Goal: Information Seeking & Learning: Learn about a topic

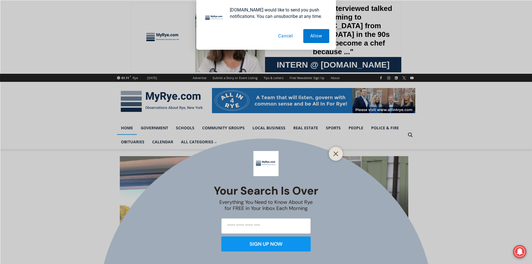
scroll to position [11, 0]
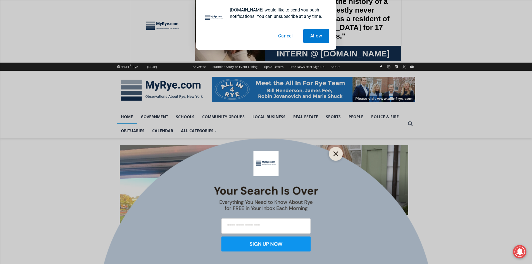
click at [337, 154] on icon "Close" at bounding box center [335, 153] width 5 height 5
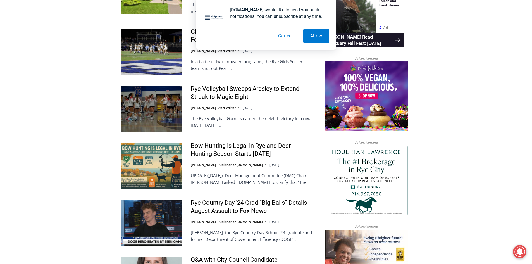
scroll to position [570, 0]
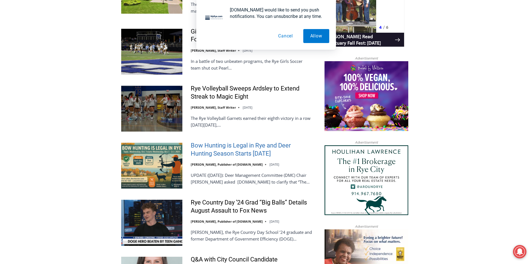
click at [209, 143] on link "Bow Hunting is Legal in Rye and Deer Hunting Season Starts October 1st" at bounding box center [252, 150] width 123 height 16
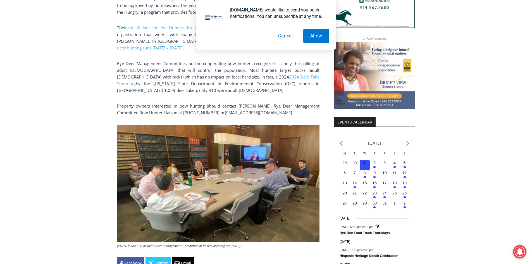
scroll to position [581, 0]
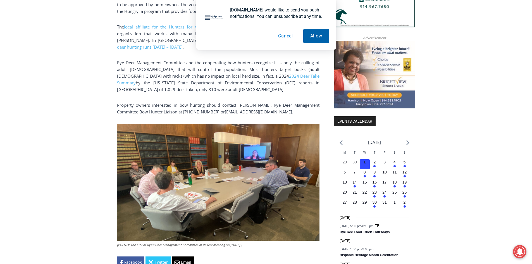
click at [319, 35] on button "Allow" at bounding box center [316, 36] width 26 height 14
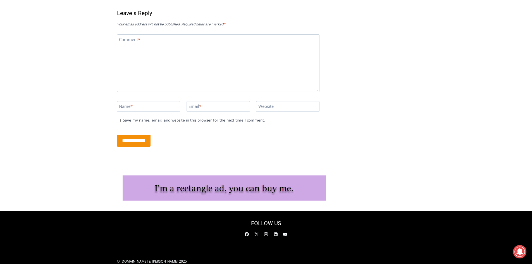
scroll to position [1162, 0]
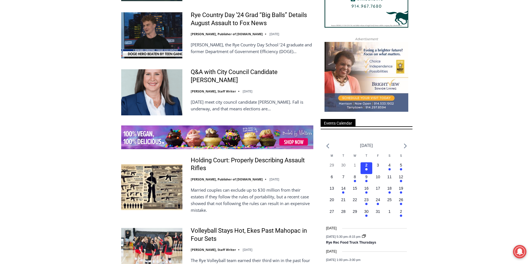
scroll to position [759, 0]
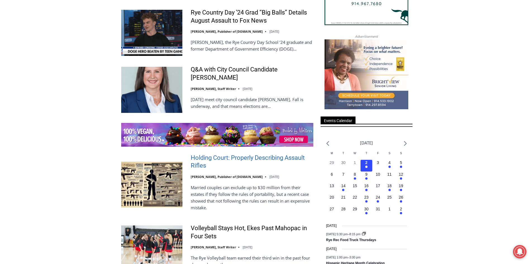
click at [250, 154] on link "Holding Court: Properly Describing Assault Rifles" at bounding box center [252, 162] width 123 height 16
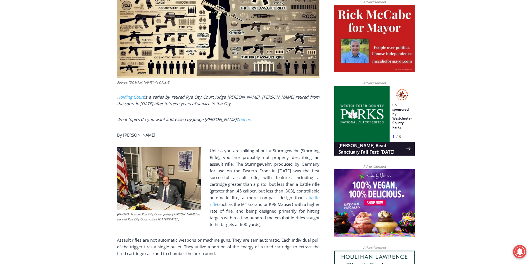
scroll to position [290, 0]
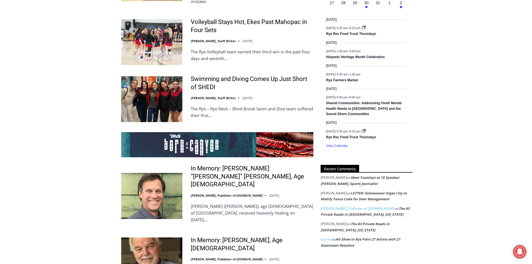
scroll to position [972, 0]
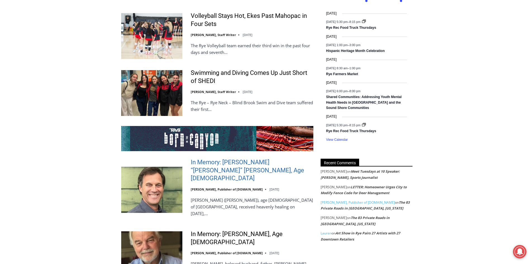
click at [237, 160] on link "In Memory: [PERSON_NAME] “[PERSON_NAME]” [PERSON_NAME], Age [DEMOGRAPHIC_DATA]" at bounding box center [252, 170] width 123 height 24
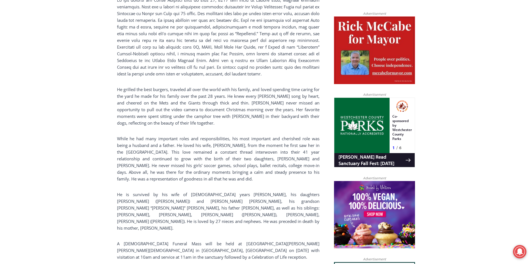
scroll to position [369, 0]
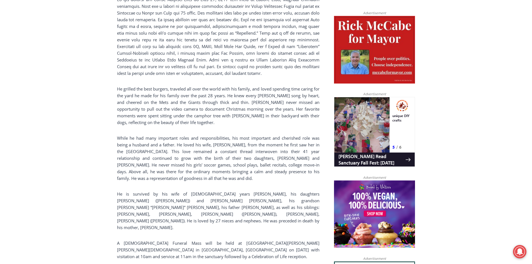
click at [35, 145] on div "Home > Obituaries > In Memory: [PERSON_NAME] “[PERSON_NAME]” [PERSON_NAME], Age…" at bounding box center [266, 265] width 532 height 969
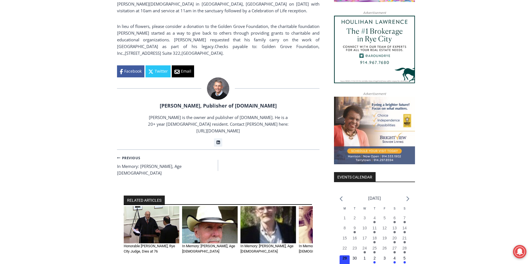
scroll to position [32, 0]
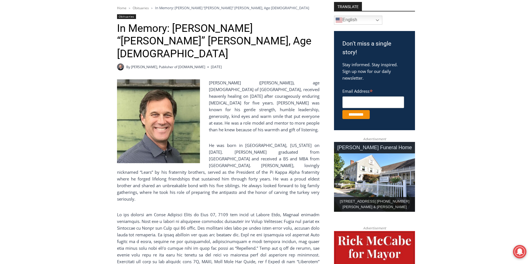
scroll to position [154, 0]
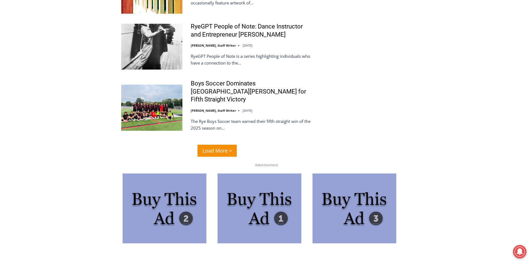
scroll to position [1351, 0]
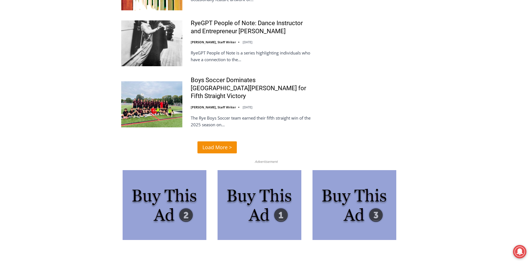
click at [207, 143] on span "Load More >" at bounding box center [216, 147] width 29 height 8
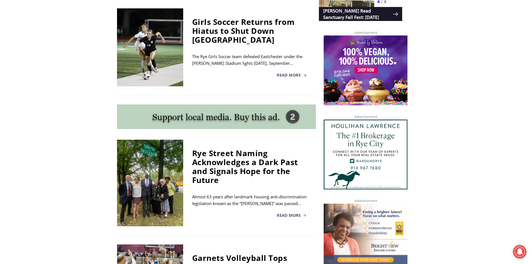
scroll to position [458, 0]
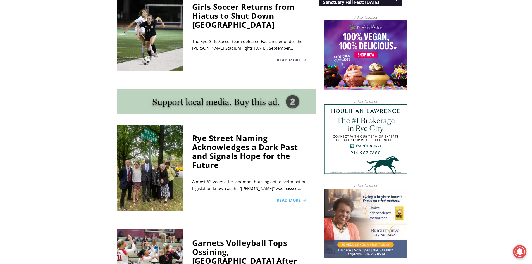
click at [283, 198] on span "Read More" at bounding box center [289, 200] width 24 height 4
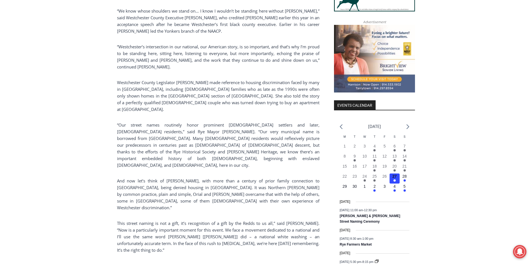
scroll to position [603, 0]
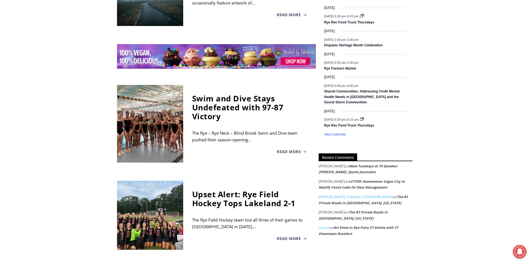
scroll to position [826, 0]
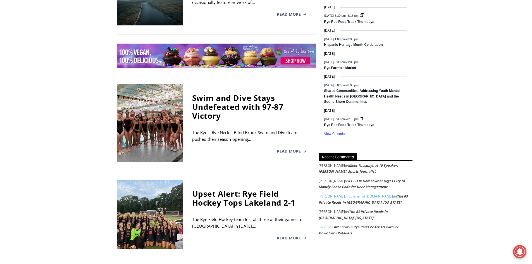
click at [157, 112] on div at bounding box center [150, 123] width 66 height 78
click at [218, 93] on div "Swim and Dive Stays Undefeated with 97-87 Victory" at bounding box center [249, 106] width 115 height 27
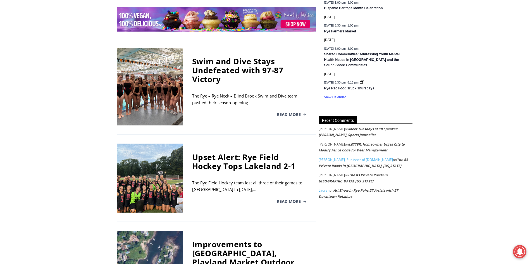
scroll to position [858, 0]
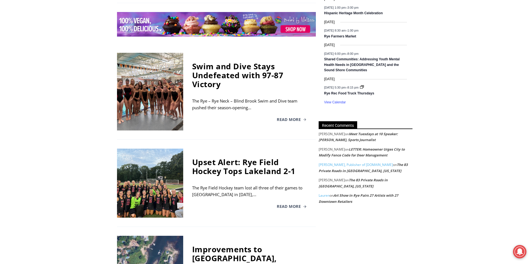
click at [243, 62] on div "Swim and Dive Stays Undefeated with 97-87 Victory" at bounding box center [249, 75] width 115 height 27
click at [233, 62] on div "Swim and Dive Stays Undefeated with 97-87 Victory" at bounding box center [249, 75] width 115 height 27
click at [282, 118] on span "Read More" at bounding box center [289, 120] width 24 height 4
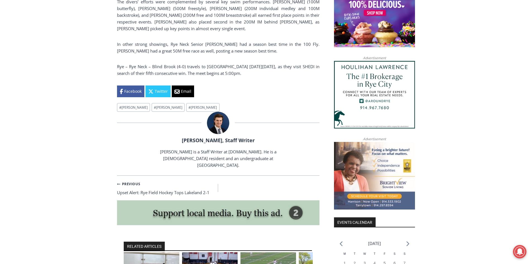
scroll to position [480, 0]
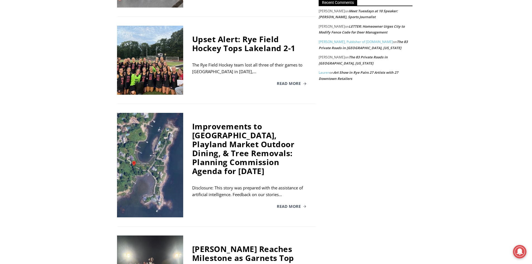
scroll to position [992, 0]
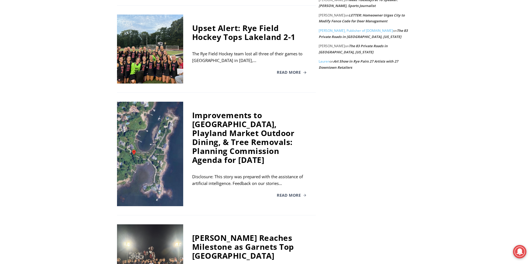
click at [140, 137] on div at bounding box center [150, 154] width 66 height 104
click at [141, 153] on div at bounding box center [150, 154] width 66 height 104
click at [286, 193] on span "Read More" at bounding box center [289, 195] width 24 height 4
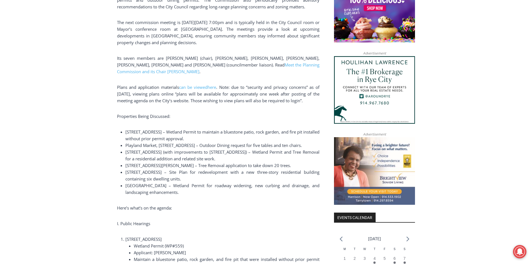
scroll to position [514, 0]
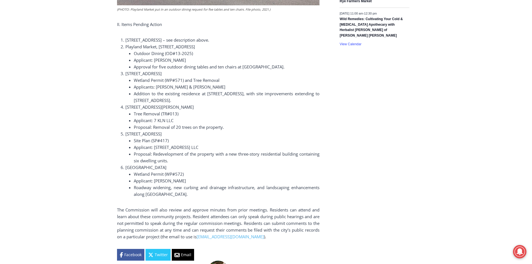
scroll to position [938, 0]
